Goal: Task Accomplishment & Management: Use online tool/utility

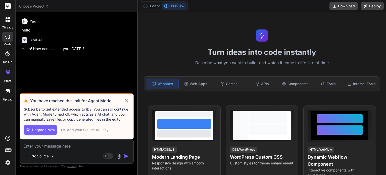
click at [127, 100] on icon at bounding box center [127, 100] width 6 height 6
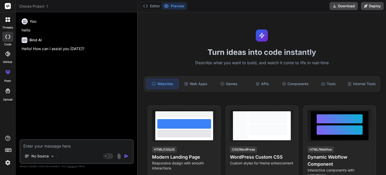
click at [8, 37] on icon at bounding box center [7, 37] width 5 height 4
click at [8, 21] on icon at bounding box center [9, 21] width 2 height 2
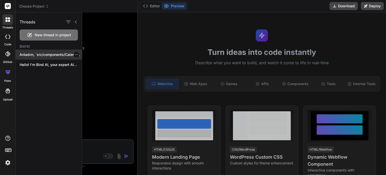
click at [33, 57] on div "Anladım, `src/components/Calendar/CalendarView.tsx` dosyasında `Unexpected toke…" at bounding box center [49, 54] width 66 height 10
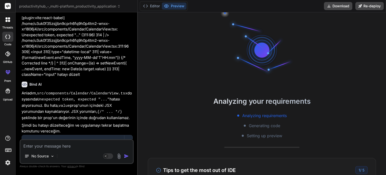
scroll to position [1022, 0]
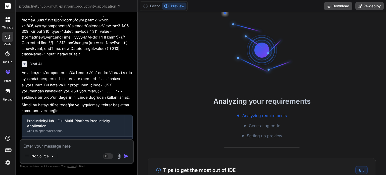
click at [94, 102] on p "Şimdi bu hatayı düzelteceğim ve uygulamayı tekrar başlatma komutunu vereceğim." at bounding box center [77, 107] width 111 height 11
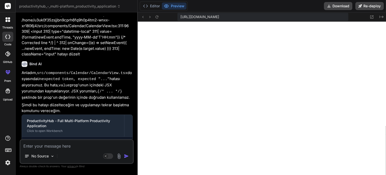
scroll to position [159, 0]
click at [169, 7] on button "Preview" at bounding box center [174, 6] width 25 height 7
click at [150, 7] on button "Editor" at bounding box center [151, 6] width 21 height 7
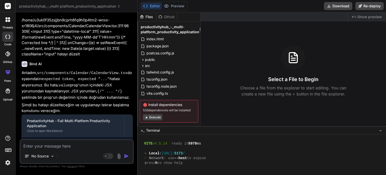
click at [155, 119] on button "Execute" at bounding box center [152, 117] width 19 height 6
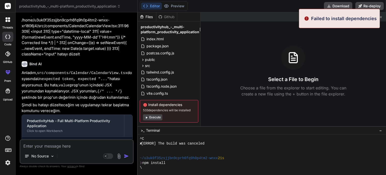
click at [156, 119] on button "Execute" at bounding box center [152, 117] width 19 height 6
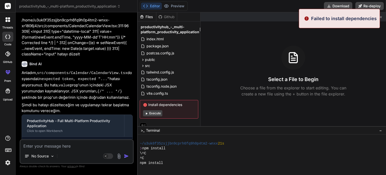
scroll to position [217, 0]
click at [156, 112] on button "Execute" at bounding box center [152, 113] width 19 height 6
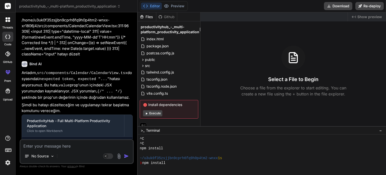
click at [156, 114] on button "Execute" at bounding box center [152, 113] width 19 height 6
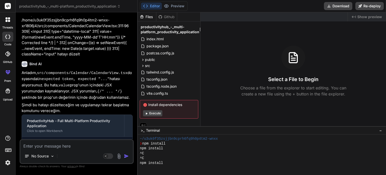
click at [156, 114] on button "Execute" at bounding box center [152, 113] width 19 height 6
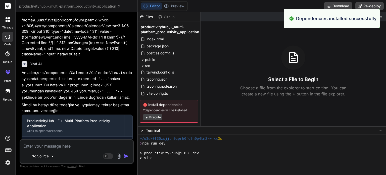
scroll to position [487, 0]
click at [158, 117] on button "Execute" at bounding box center [152, 117] width 19 height 6
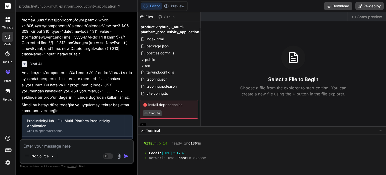
scroll to position [521, 0]
click at [174, 6] on button "Preview" at bounding box center [174, 6] width 25 height 7
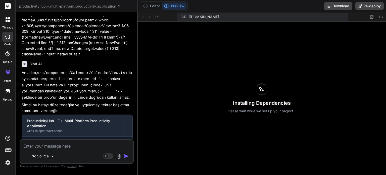
type textarea "x"
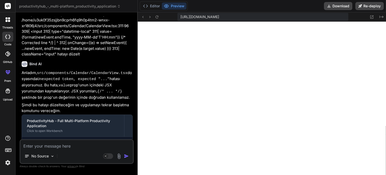
click at [80, 145] on textarea at bounding box center [76, 144] width 113 height 9
type textarea "n"
type textarea "x"
type textarea "no"
type textarea "x"
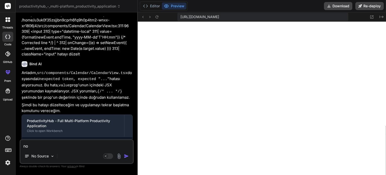
type textarea "not"
type textarea "x"
type textarea "notl"
type textarea "x"
type textarea "notla"
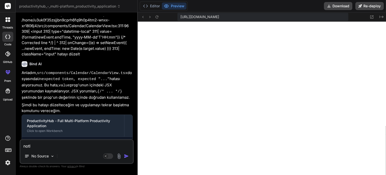
type textarea "x"
type textarea "notlar"
type textarea "x"
type textarea "notlar"
type textarea "x"
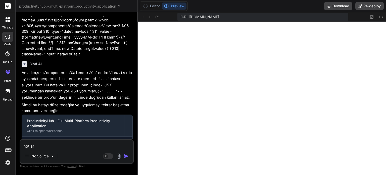
type textarea "notlar b"
type textarea "x"
type textarea "notlar bö"
type textarea "x"
type textarea "notlar böl"
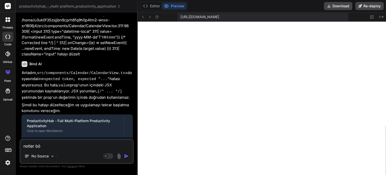
type textarea "x"
type textarea "notlar bölü"
type textarea "x"
type textarea "notlar bölüm"
type textarea "x"
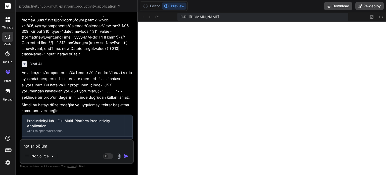
type textarea "notlar bölümü"
type textarea "x"
type textarea "notlar bölümün"
type textarea "x"
type textarea "notlar bölümüne"
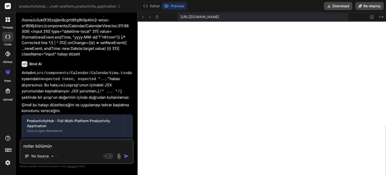
type textarea "x"
type textarea "notlar bölümüne"
type textarea "x"
type textarea "notlar bölümüne n"
type textarea "x"
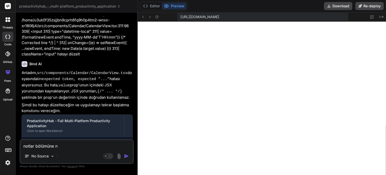
type textarea "notlar bölümüne no"
type textarea "x"
type textarea "notlar bölümüne not"
type textarea "x"
type textarea "notlar bölümüne not"
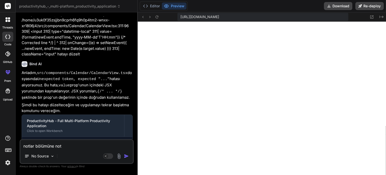
type textarea "x"
type textarea "notlar bölümüne not e"
type textarea "x"
type textarea "notlar bölümüne not ek"
type textarea "x"
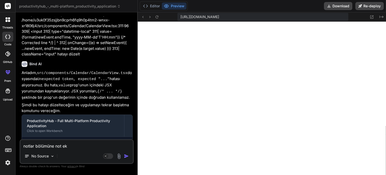
type textarea "notlar bölümüne not ekl"
type textarea "x"
type textarea "notlar bölümüne not ekle"
type textarea "x"
type textarea "notlar bölümüne not ekle"
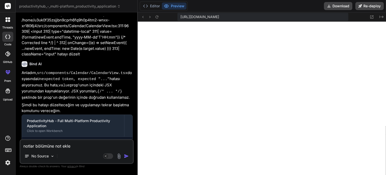
type textarea "x"
type textarea "notlar bölümüne not ekle t"
type textarea "x"
type textarea "notlar bölümüne not ekle tu"
type textarea "x"
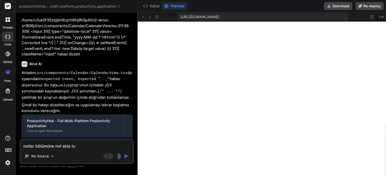
type textarea "notlar bölümüne not ekle tuş"
type textarea "x"
type textarea "notlar bölümüne not ekle tuşu"
type textarea "x"
type textarea "notlar bölümüne not ekle tuşu"
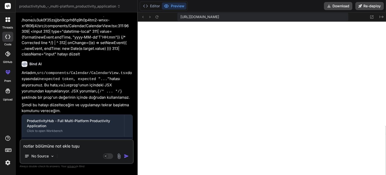
type textarea "x"
type textarea "notlar bölümüne not ekle tuşu k"
type textarea "x"
type textarea "notlar bölümüne not ekle tuşu ko"
type textarea "x"
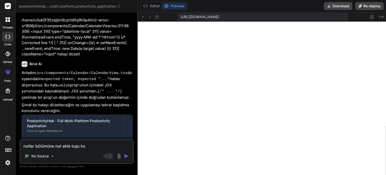
type textarea "notlar bölümüne not ekle tuşu koy"
type textarea "x"
type textarea "notlar bölümüne not ekle tuşu koy."
type textarea "x"
type textarea "notlar bölümüne not ekle tuşu koy."
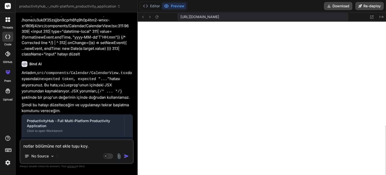
type textarea "x"
type textarea "notlar bölümüne not ekle tuşu koy. u"
type textarea "x"
type textarea "notlar bölümüne not ekle tuşu koy. uy"
type textarea "x"
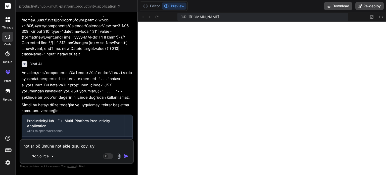
type textarea "notlar bölümüne not ekle tuşu koy. uyg"
type textarea "x"
type textarea "notlar bölümüne not ekle tuşu koy. uygu"
type textarea "x"
type textarea "notlar bölümüne not ekle tuşu koy. uygul"
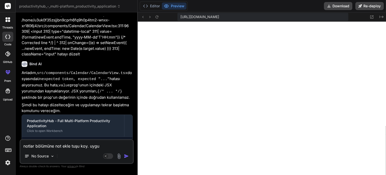
type textarea "x"
type textarea "notlar bölümüne not ekle tuşu koy. uygula"
type textarea "x"
type textarea "notlar bölümüne not ekle tuşu koy. uygulam"
type textarea "x"
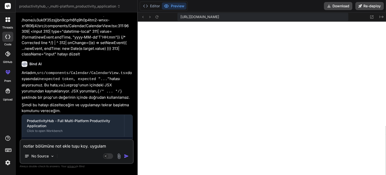
type textarea "notlar bölümüne not ekle tuşu koy. uygulama"
type textarea "x"
type textarea "notlar bölümüne not ekle tuşu koy. uygulaman"
type textarea "x"
type textarea "notlar bölümüne not ekle tuşu koy. uygulamanı"
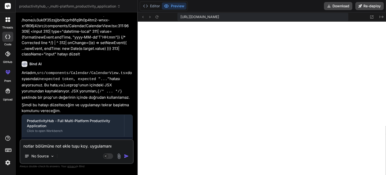
type textarea "x"
type textarea "notlar bölümüne not ekle tuşu koy. uygulamanın"
type textarea "x"
type textarea "notlar bölümüne not ekle tuşu koy. uygulamanın"
type textarea "x"
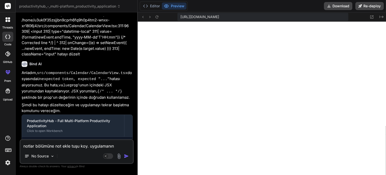
type textarea "notlar bölümüne not ekle tuşu koy. uygulamanın d"
type textarea "x"
type textarea "notlar bölümüne not ekle tuşu koy. uygulamanın di"
type textarea "x"
type textarea "notlar bölümüne not ekle tuşu koy. uygulamanın diğ"
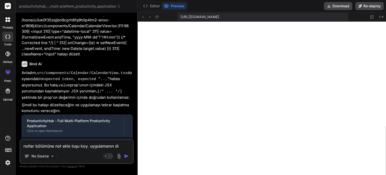
type textarea "x"
type textarea "notlar bölümüne not ekle tuşu koy. uygulamanın diğe"
type textarea "x"
type textarea "notlar bölümüne not ekle tuşu koy. uygulamanın diğer"
type textarea "x"
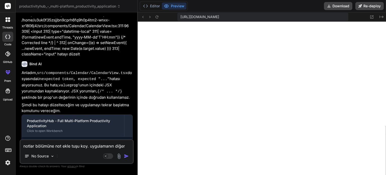
type textarea "notlar bölümüne not ekle tuşu koy. uygulamanın diğer"
type textarea "x"
type textarea "notlar bölümüne not ekle tuşu koy. uygulamanın diğer b"
type textarea "x"
type textarea "notlar bölümüne not ekle tuşu koy. uygulamanın diğer bö"
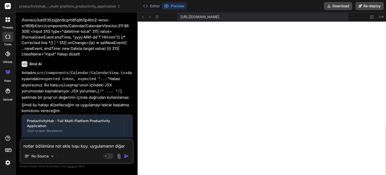
type textarea "x"
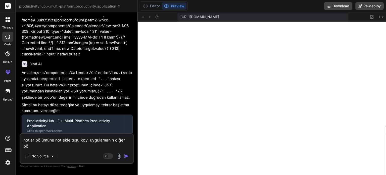
type textarea "notlar bölümüne not ekle tuşu koy. uygulamanın diğer böl"
type textarea "x"
type textarea "notlar bölümüne not ekle tuşu koy. uygulamanın diğer bölü"
type textarea "x"
type textarea "notlar bölümüne not ekle tuşu koy. uygulamanın diğer bölüm"
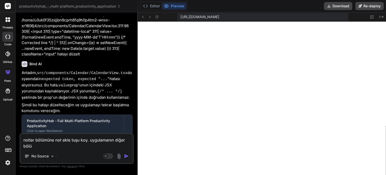
type textarea "x"
type textarea "notlar bölümüne not ekle tuşu koy. uygulamanın diğer bölüml"
type textarea "x"
type textarea "notlar bölümüne not ekle tuşu koy. uygulamanın diğer bölümle"
type textarea "x"
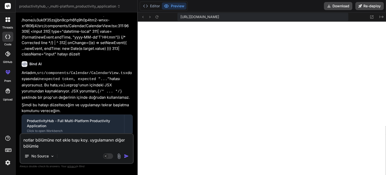
type textarea "notlar bölümüne not ekle tuşu koy. uygulamanın diğer bölümler"
type textarea "x"
type textarea "notlar bölümüne not ekle tuşu koy. uygulamanın diğer bölümleri"
type textarea "x"
type textarea "notlar bölümüne not ekle tuşu koy. uygulamanın diğer bölümleri"
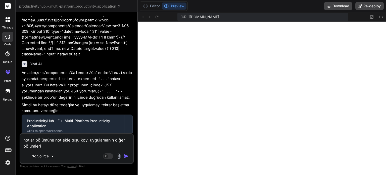
type textarea "x"
type textarea "notlar bölümüne not ekle tuşu koy. uygulamanın diğer bölümleri i"
type textarea "x"
type textarea "notlar bölümüne not ekle tuşu koy. uygulamanın diğer bölümleri il"
type textarea "x"
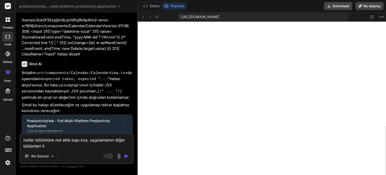
type textarea "notlar bölümüne not ekle tuşu koy. uygulamanın diğer bölümleri ile"
type textarea "x"
type textarea "notlar bölümüne not ekle tuşu koy. uygulamanın diğer bölümleri ile"
type textarea "x"
type textarea "notlar bölümüne not ekle tuşu koy. uygulamanın diğer bölümleri ile u"
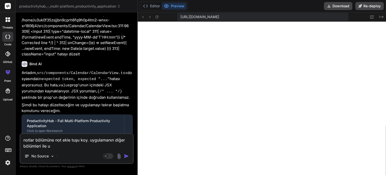
type textarea "x"
type textarea "notlar bölümüne not ekle tuşu koy. uygulamanın diğer bölümleri ile uy"
type textarea "x"
type textarea "notlar bölümüne not ekle tuşu koy. uygulamanın diğer bölümleri ile uyu"
type textarea "x"
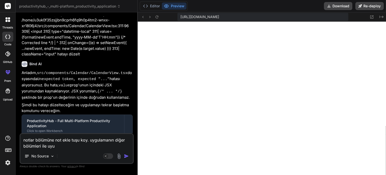
type textarea "notlar bölümüne not ekle tuşu koy. uygulamanın diğer bölümleri ile uyum"
type textarea "x"
type textarea "notlar bölümüne not ekle tuşu koy. uygulamanın diğer bölümleri ile uyuml"
type textarea "x"
type textarea "notlar bölümüne not ekle tuşu koy. uygulamanın diğer bölümleri ile uyumlu"
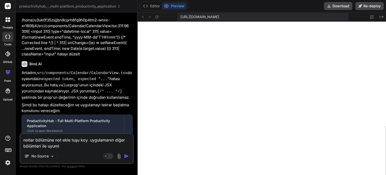
type textarea "x"
type textarea "notlar bölümüne not ekle tuşu koy. uygulamanın diğer bölümleri ile uyumlu"
type textarea "x"
type textarea "notlar bölümüne not ekle tuşu koy. uygulamanın diğer bölümleri ile uyumlu o"
type textarea "x"
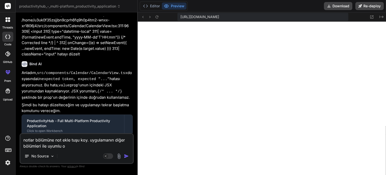
type textarea "notlar bölümüne not ekle tuşu koy. uygulamanın diğer bölümleri ile uyumlu ol"
type textarea "x"
type textarea "notlar bölümüne not ekle tuşu koy. uygulamanın diğer bölümleri ile uyumlu ols"
type textarea "x"
type textarea "notlar bölümüne not ekle tuşu koy. uygulamanın diğer bölümleri ile uyumlu olsu"
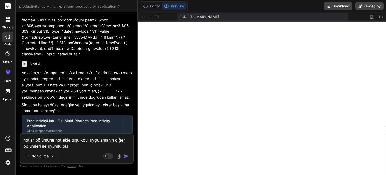
type textarea "x"
type textarea "notlar bölümüne not ekle tuşu koy. uygulamanın diğer bölümleri ile uyumlu olsun"
type textarea "x"
type textarea "notlar bölümüne not ekle tuşu koy. uygulamanın diğer bölümleri ile uyumlu olsun."
type textarea "x"
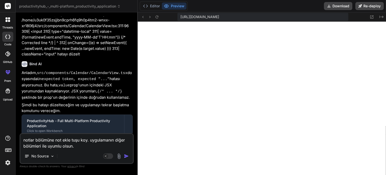
type textarea "notlar bölümüne not ekle tuşu koy. uygulamanın diğer bölümleri ile uyumlu olsun."
type textarea "x"
type textarea "notlar bölümüne not ekle tuşu koy. uygulamanın diğer bölümleri ile uyumlu olsun…"
type textarea "x"
type textarea "notlar bölümüne not ekle tuşu koy. uygulamanın diğer bölümleri ile uyumlu olsun…"
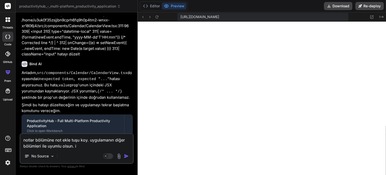
type textarea "x"
type textarea "notlar bölümüne not ekle tuşu koy. uygulamanın diğer bölümleri ile uyumlu olsun…"
type textarea "x"
type textarea "notlar bölümüne not ekle tuşu koy. uygulamanın diğer bölümleri ile uyumlu olsun…"
type textarea "x"
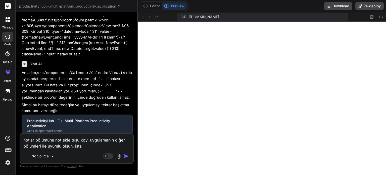
type textarea "notlar bölümüne not ekle tuşu koy. uygulamanın diğer bölümleri ile uyumlu olsun…"
type textarea "x"
type textarea "notlar bölümüne not ekle tuşu koy. uygulamanın diğer bölümleri ile uyumlu olsun…"
type textarea "x"
type textarea "notlar bölümüne not ekle tuşu koy. uygulamanın diğer bölümleri ile uyumlu olsun…"
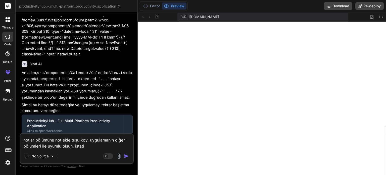
type textarea "x"
type textarea "notlar bölümüne not ekle tuşu koy. uygulamanın diğer bölümleri ile uyumlu olsun…"
type textarea "x"
type textarea "notlar bölümüne not ekle tuşu koy. uygulamanın diğer bölümleri ile uyumlu olsun…"
type textarea "x"
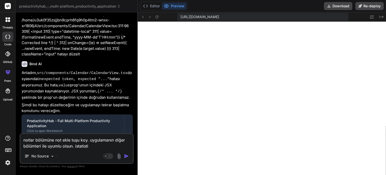
type textarea "notlar bölümüne not ekle tuşu koy. uygulamanın diğer bölümleri ile uyumlu olsun…"
type textarea "x"
type textarea "notlar bölümüne not ekle tuşu koy. uygulamanın diğer bölümleri ile uyumlu olsun…"
type textarea "x"
type textarea "notlar bölümüne not ekle tuşu koy. uygulamanın diğer bölümleri ile uyumlu olsun…"
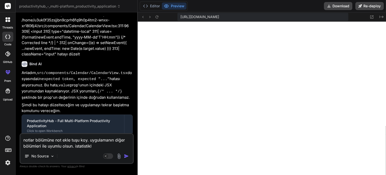
type textarea "x"
type textarea "notlar bölümüne not ekle tuşu koy. uygulamanın diğer bölümleri ile uyumlu olsun…"
type textarea "x"
type textarea "notlar bölümüne not ekle tuşu koy. uygulamanın diğer bölümleri ile uyumlu olsun…"
type textarea "x"
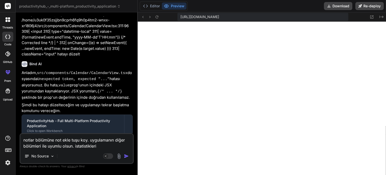
type textarea "notlar bölümüne not ekle tuşu koy. uygulamanın diğer bölümleri ile uyumlu olsun…"
type textarea "x"
type textarea "notlar bölümüne not ekle tuşu koy. uygulamanın diğer bölümleri ile uyumlu olsun…"
type textarea "x"
type textarea "notlar bölümüne not ekle tuşu koy. uygulamanın diğer bölümleri ile uyumlu olsun…"
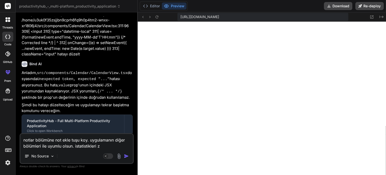
type textarea "x"
type textarea "notlar bölümüne not ekle tuşu koy. uygulamanın diğer bölümleri ile uyumlu olsun…"
type textarea "x"
type textarea "notlar bölümüne not ekle tuşu koy. uygulamanın diğer bölümleri ile uyumlu olsun…"
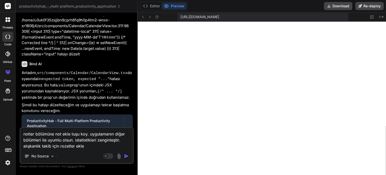
click at [50, 146] on textarea "notlar bölümüne not ekle tuşu koy. uygulamanın diğer bölümleri ile uyumlu olsun…" at bounding box center [76, 138] width 113 height 21
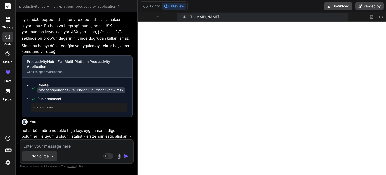
scroll to position [1085, 0]
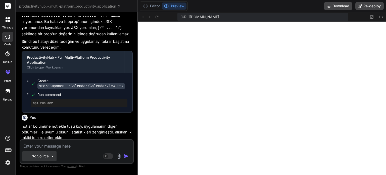
click at [51, 155] on img at bounding box center [52, 156] width 4 height 4
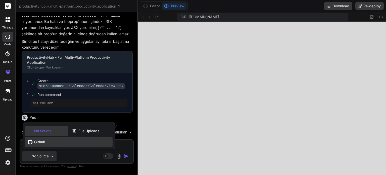
click at [65, 143] on div "Github" at bounding box center [68, 142] width 87 height 10
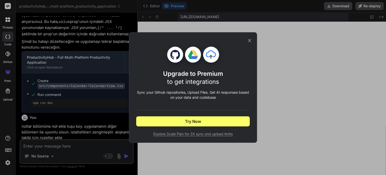
click at [249, 42] on icon at bounding box center [250, 41] width 6 height 6
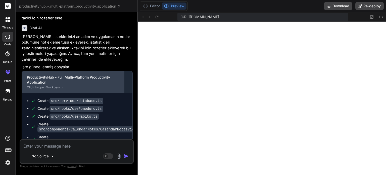
scroll to position [1220, 0]
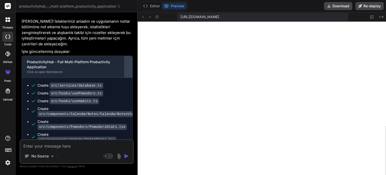
click at [128, 63] on div at bounding box center [128, 67] width 8 height 8
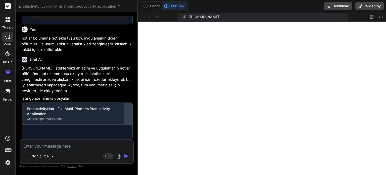
scroll to position [1122, 0]
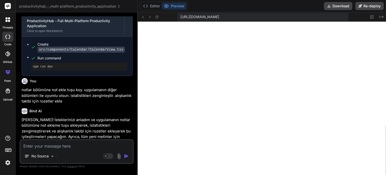
click at [110, 157] on div "ProductivityHub - Full Multi-Platform Productivity Application" at bounding box center [73, 162] width 92 height 10
click at [156, 18] on icon at bounding box center [157, 17] width 4 height 4
click at [73, 145] on textarea at bounding box center [76, 144] width 113 height 9
paste textarea "[plugin:vite:esbuild] Transform failed with 1 error: /home/u3uk0f35zsjjbn9cprh6…"
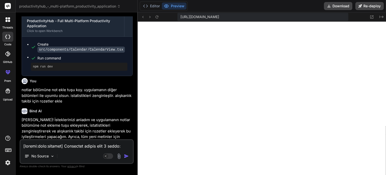
scroll to position [730, 0]
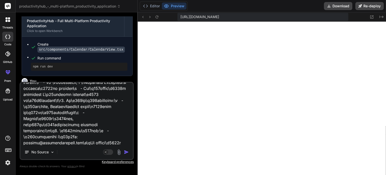
click at [95, 147] on div "No Source" at bounding box center [76, 153] width 113 height 12
click at [87, 145] on div "No Source Agent Mode. When this toggle is activated, AI automatically makes dec…" at bounding box center [77, 121] width 114 height 78
click at [84, 142] on textarea at bounding box center [76, 113] width 113 height 62
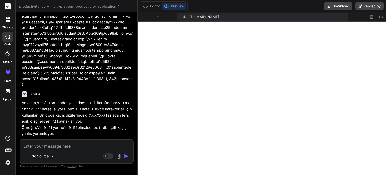
scroll to position [1877, 0]
click at [157, 17] on icon at bounding box center [157, 17] width 4 height 4
click at [58, 147] on textarea at bounding box center [76, 144] width 113 height 9
